Goal: Information Seeking & Learning: Learn about a topic

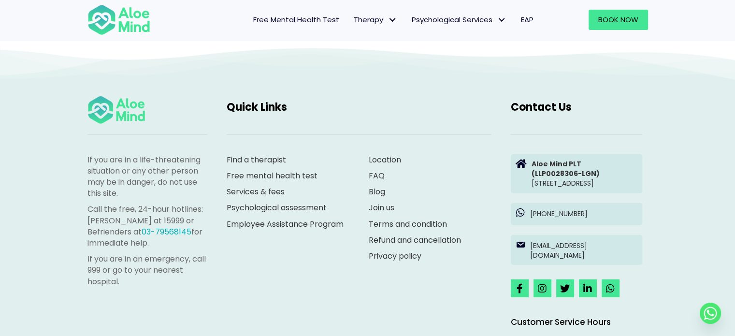
scroll to position [2706, 0]
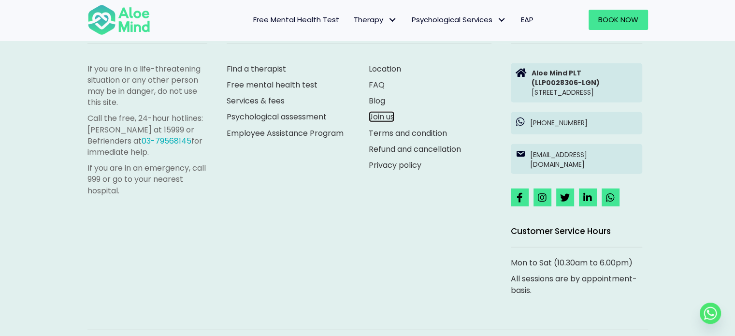
click at [374, 117] on link "Join us" at bounding box center [382, 116] width 26 height 11
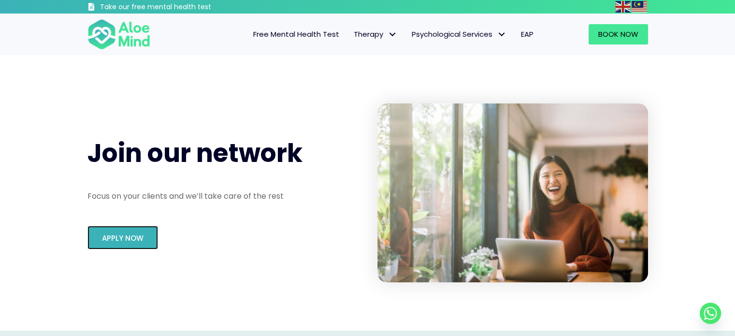
click at [139, 233] on span "Apply Now" at bounding box center [123, 238] width 42 height 10
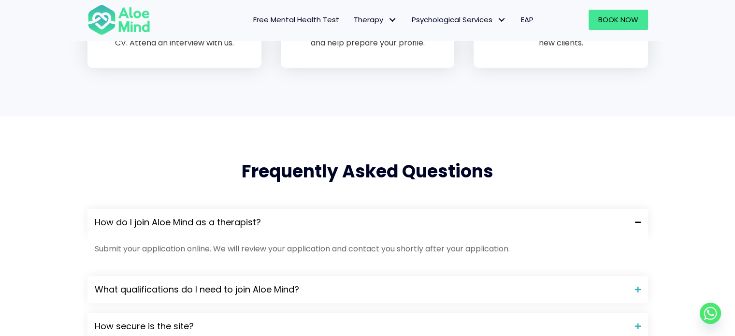
scroll to position [773, 0]
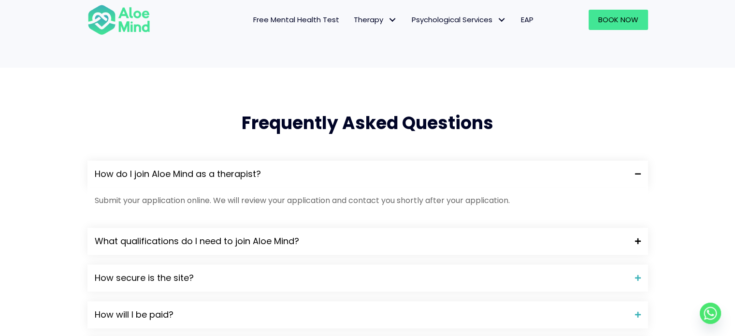
click at [380, 238] on span "What qualifications do I need to join Aloe Mind?" at bounding box center [361, 241] width 533 height 13
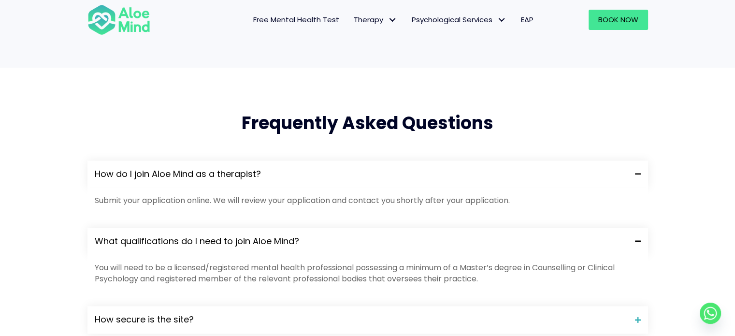
scroll to position [822, 0]
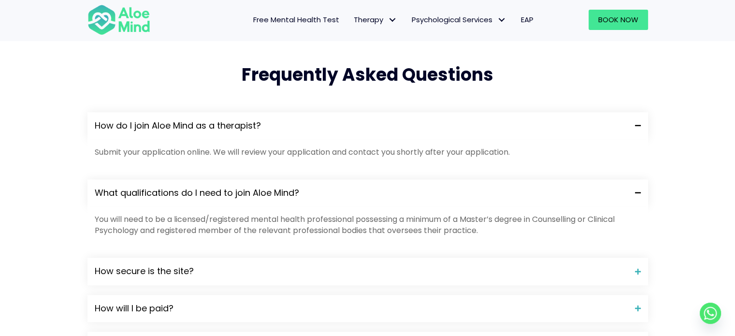
click at [385, 193] on span "What qualifications do I need to join Aloe Mind?" at bounding box center [361, 193] width 533 height 13
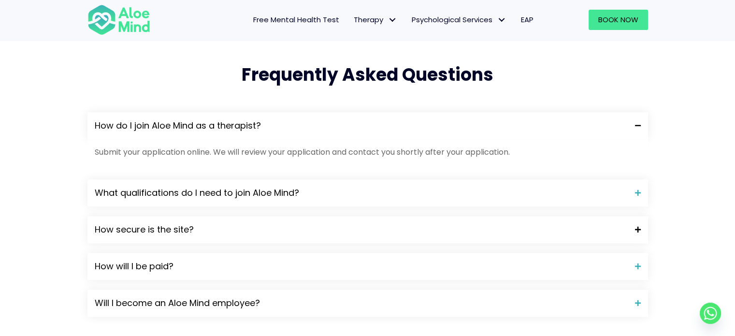
click at [376, 224] on span "How secure is the site?" at bounding box center [361, 229] width 533 height 13
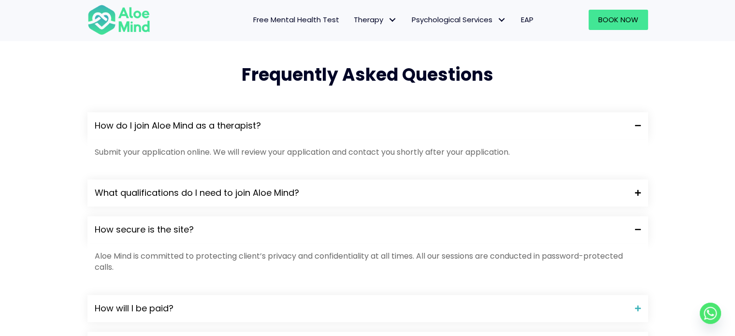
click at [385, 197] on span "What qualifications do I need to join Aloe Mind?" at bounding box center [361, 193] width 533 height 13
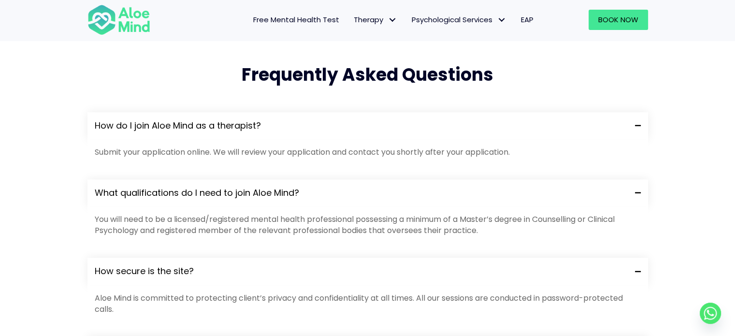
click at [385, 197] on span "What qualifications do I need to join Aloe Mind?" at bounding box center [361, 193] width 533 height 13
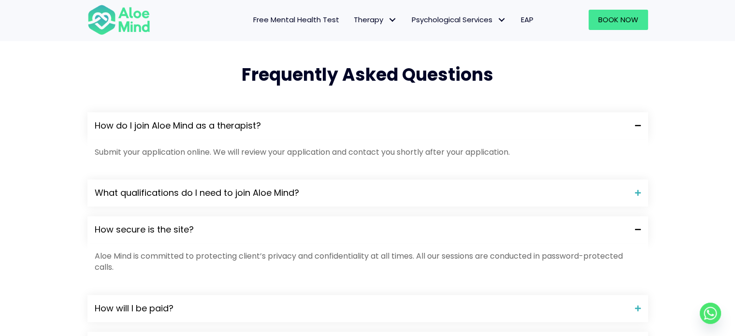
click at [380, 230] on span "How secure is the site?" at bounding box center [361, 229] width 533 height 13
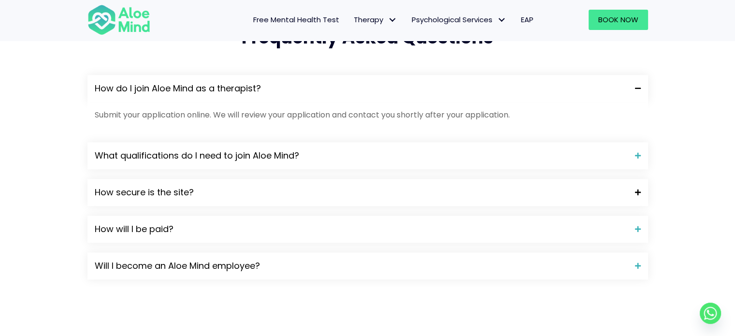
scroll to position [870, 0]
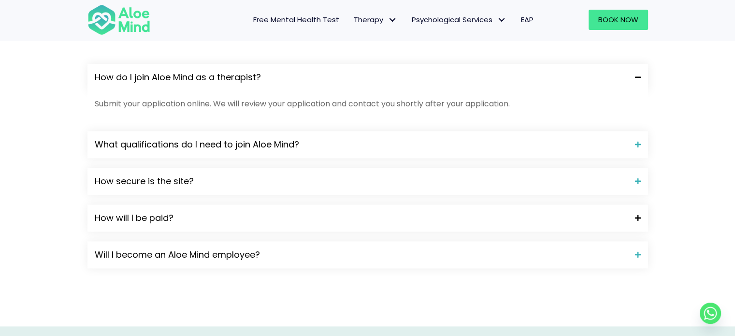
click at [376, 207] on div "How will I be paid?" at bounding box center [367, 217] width 561 height 27
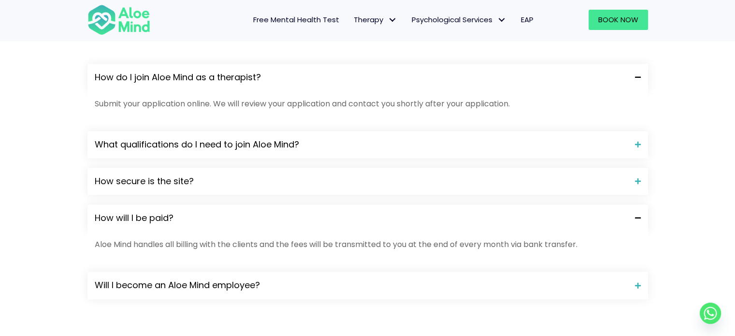
click at [376, 211] on div "How will I be paid?" at bounding box center [367, 217] width 561 height 27
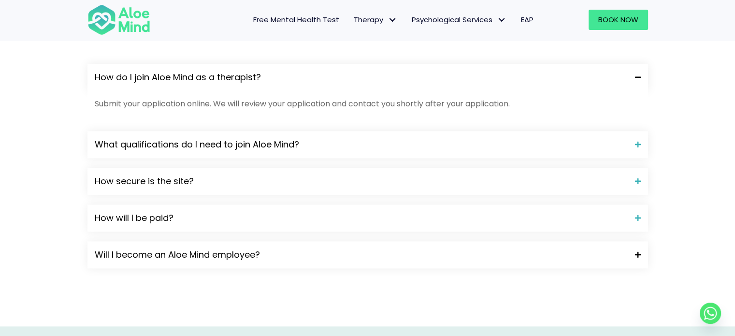
click at [365, 242] on div "Will I become an Aloe Mind employee?" at bounding box center [367, 254] width 561 height 27
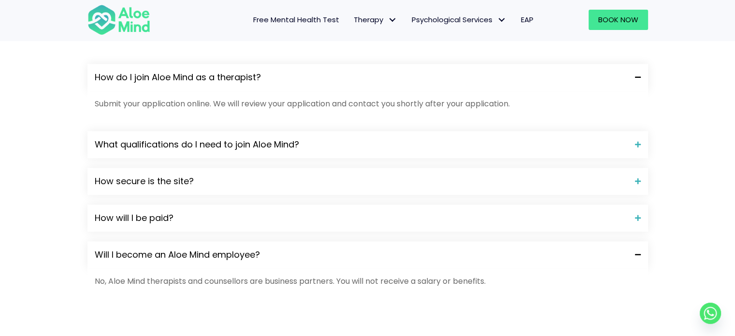
click at [365, 250] on span "Will I become an Aloe Mind employee?" at bounding box center [361, 254] width 533 height 13
